Goal: Task Accomplishment & Management: Manage account settings

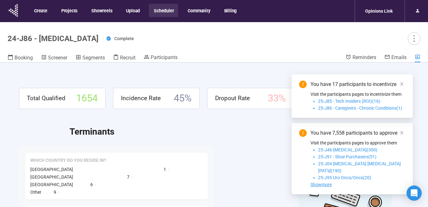
click at [159, 11] on button "Scheduler" at bounding box center [163, 10] width 29 height 13
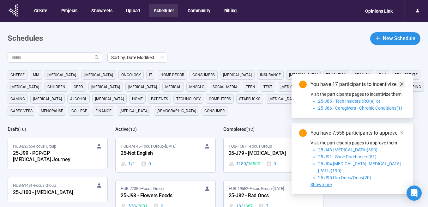
click at [402, 86] on icon "close" at bounding box center [402, 84] width 4 height 4
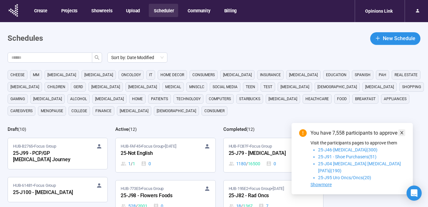
click at [403, 135] on icon "close" at bounding box center [402, 132] width 4 height 4
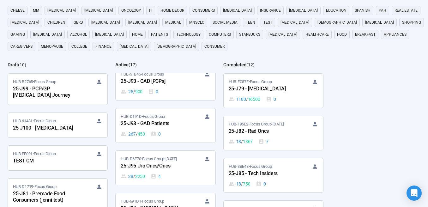
scroll to position [464, 0]
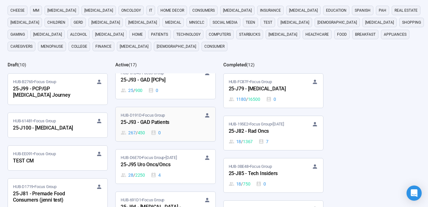
click at [166, 121] on div "HUB-D191D • Focus Group 25-J93 - GAD Patients 267 / 450 0" at bounding box center [165, 124] width 89 height 24
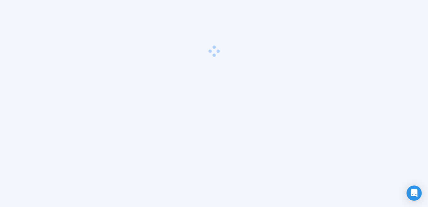
scroll to position [22, 0]
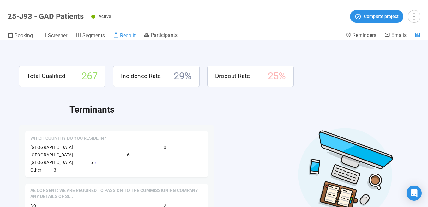
click at [124, 33] on span "Recruit" at bounding box center [127, 36] width 15 height 6
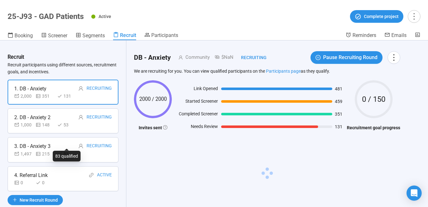
scroll to position [13, 0]
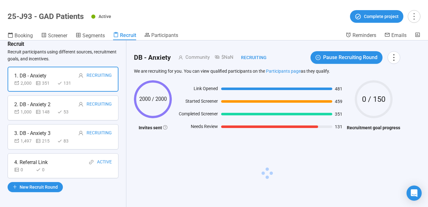
click at [58, 170] on div "0 0" at bounding box center [63, 169] width 98 height 7
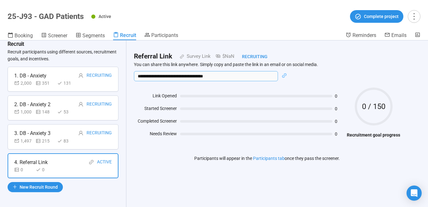
drag, startPoint x: 229, startPoint y: 75, endPoint x: 135, endPoint y: 70, distance: 93.3
click at [135, 70] on div "**********" at bounding box center [267, 72] width 266 height 20
